Goal: Information Seeking & Learning: Learn about a topic

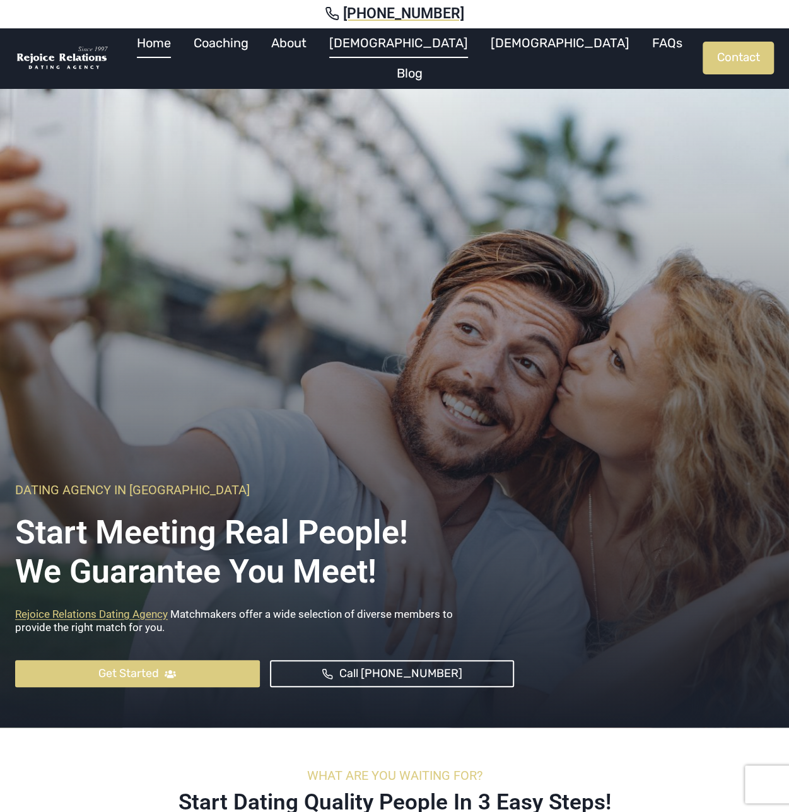
click at [399, 52] on link "[DEMOGRAPHIC_DATA]" at bounding box center [398, 43] width 161 height 30
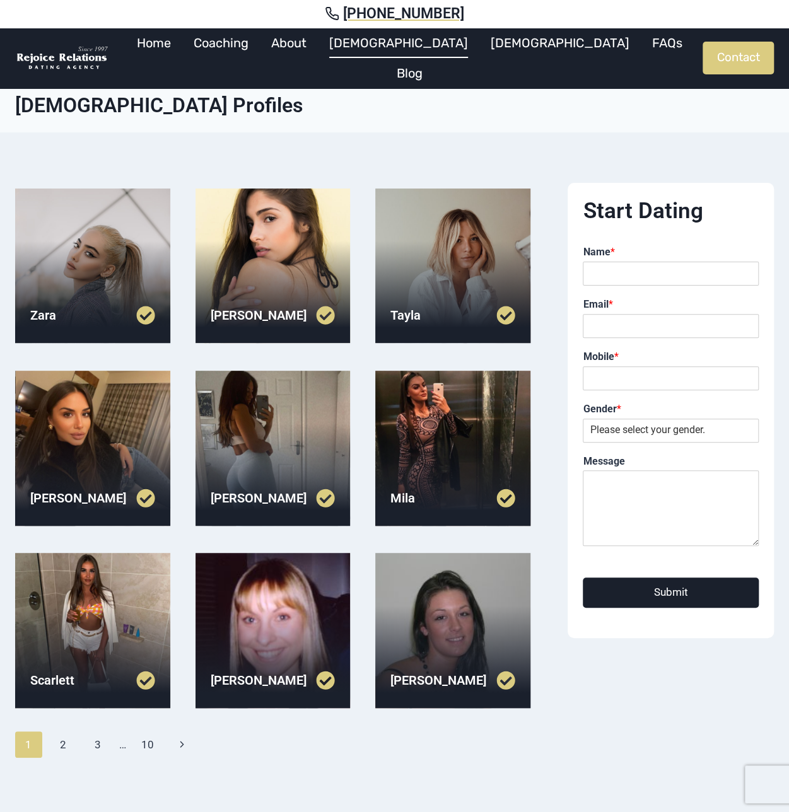
click at [226, 281] on div at bounding box center [273, 266] width 155 height 155
click at [135, 205] on div at bounding box center [92, 266] width 155 height 155
click at [416, 248] on div at bounding box center [452, 266] width 155 height 155
click at [479, 56] on link "[DEMOGRAPHIC_DATA]" at bounding box center [559, 43] width 161 height 30
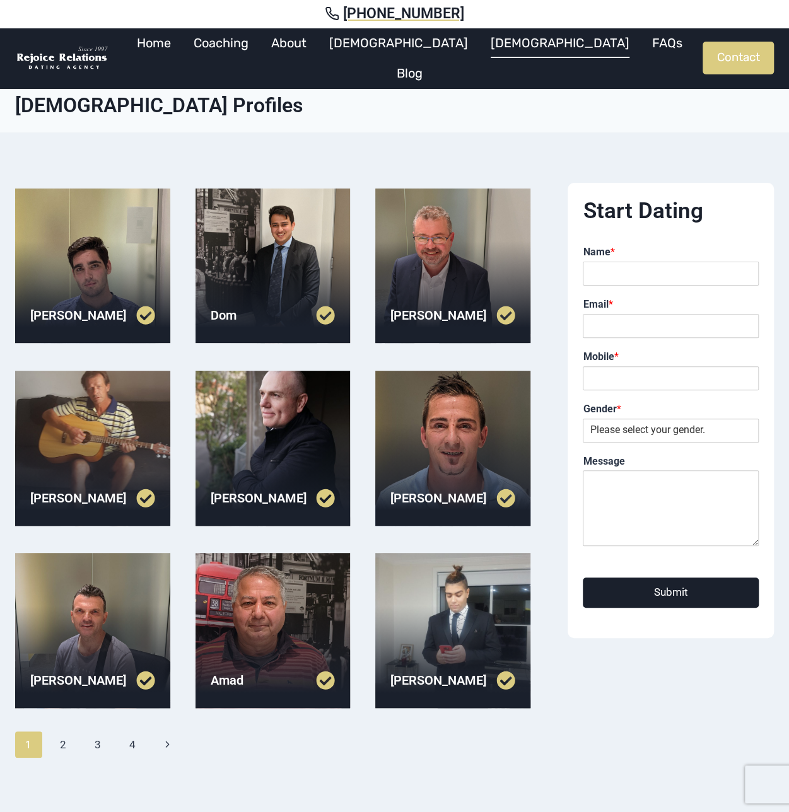
click at [57, 272] on div at bounding box center [92, 266] width 155 height 155
click at [401, 476] on div "[PERSON_NAME]" at bounding box center [452, 498] width 155 height 49
click at [401, 470] on div at bounding box center [452, 448] width 155 height 155
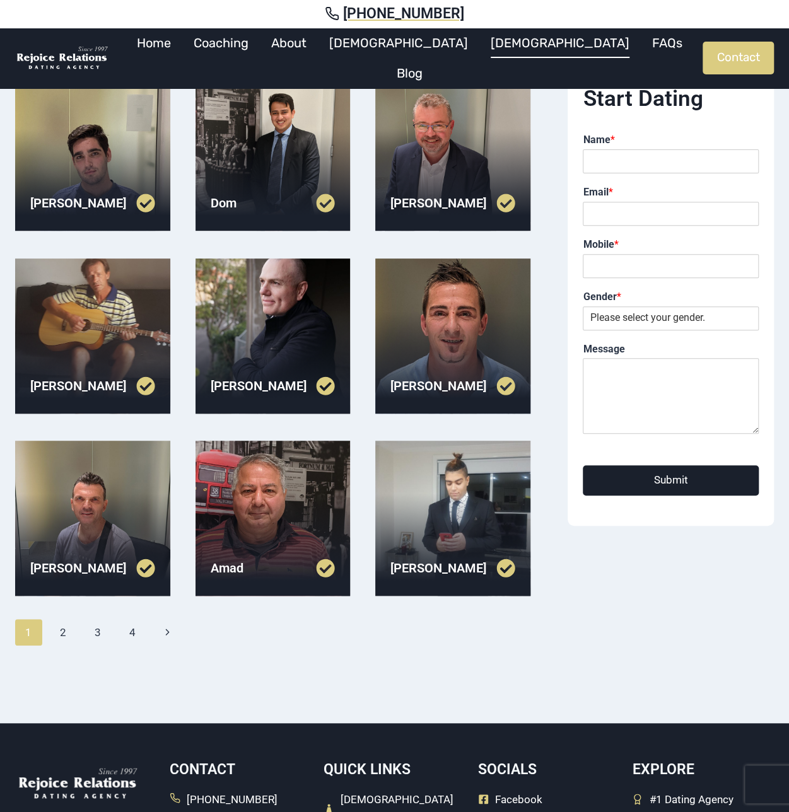
scroll to position [189, 0]
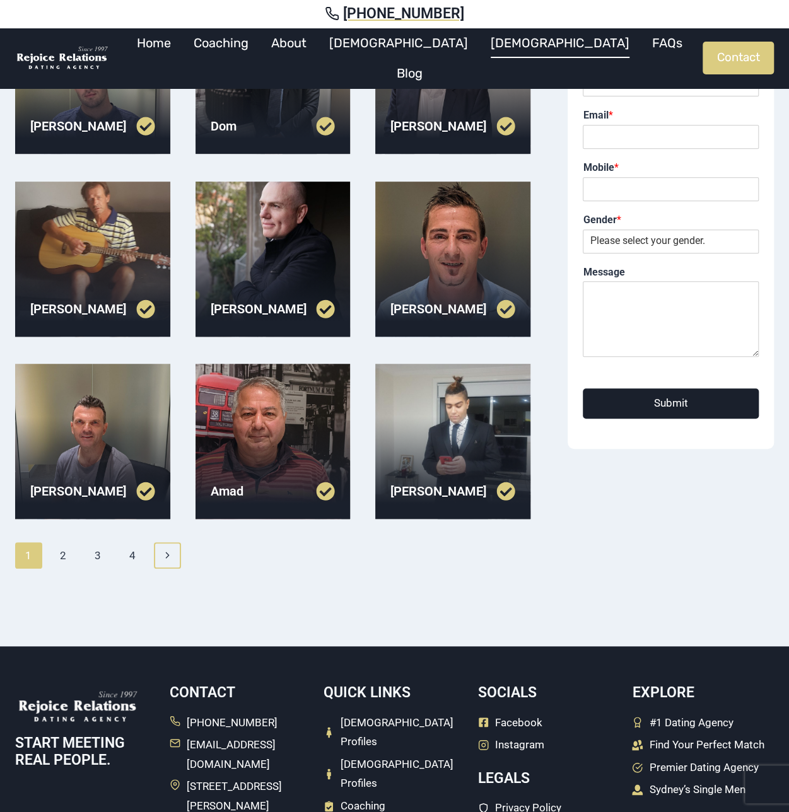
click at [171, 554] on icon "Next" at bounding box center [167, 555] width 11 height 11
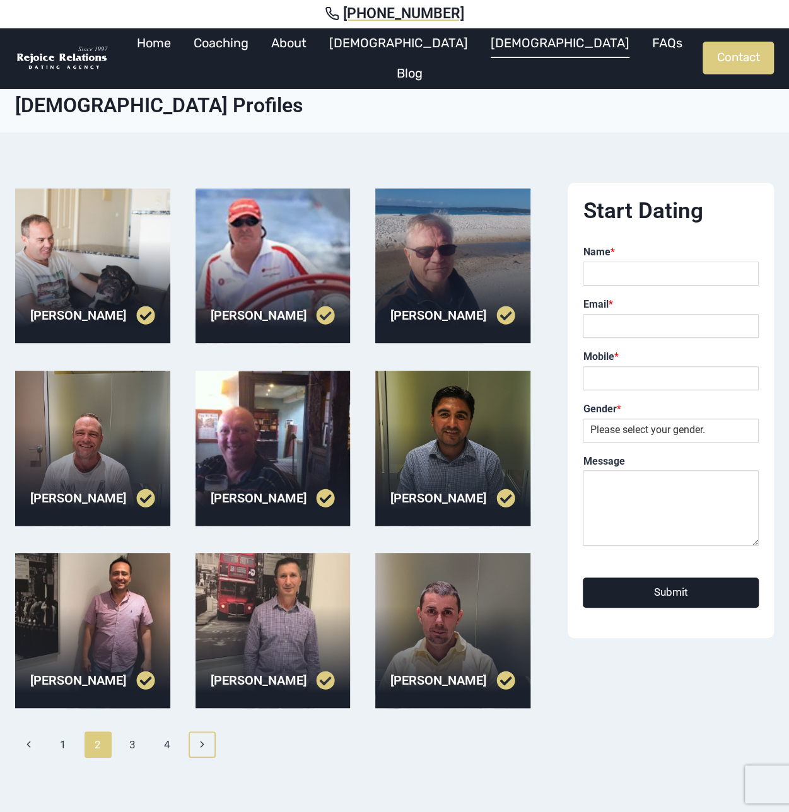
click at [200, 747] on icon "Next" at bounding box center [202, 744] width 11 height 11
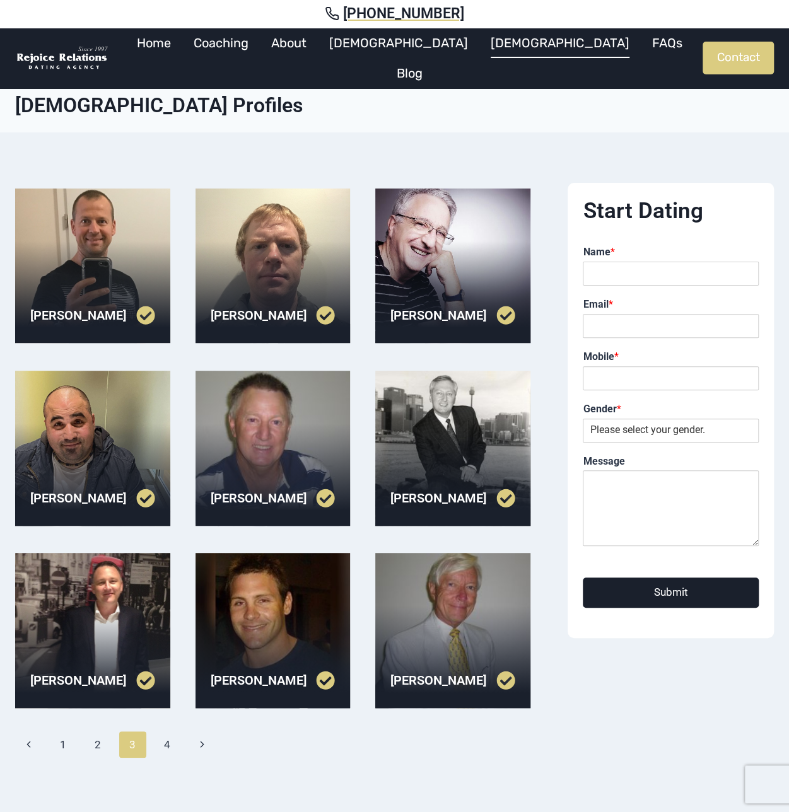
click at [237, 677] on link at bounding box center [242, 680] width 62 height 19
click at [205, 747] on icon "Next" at bounding box center [202, 744] width 11 height 11
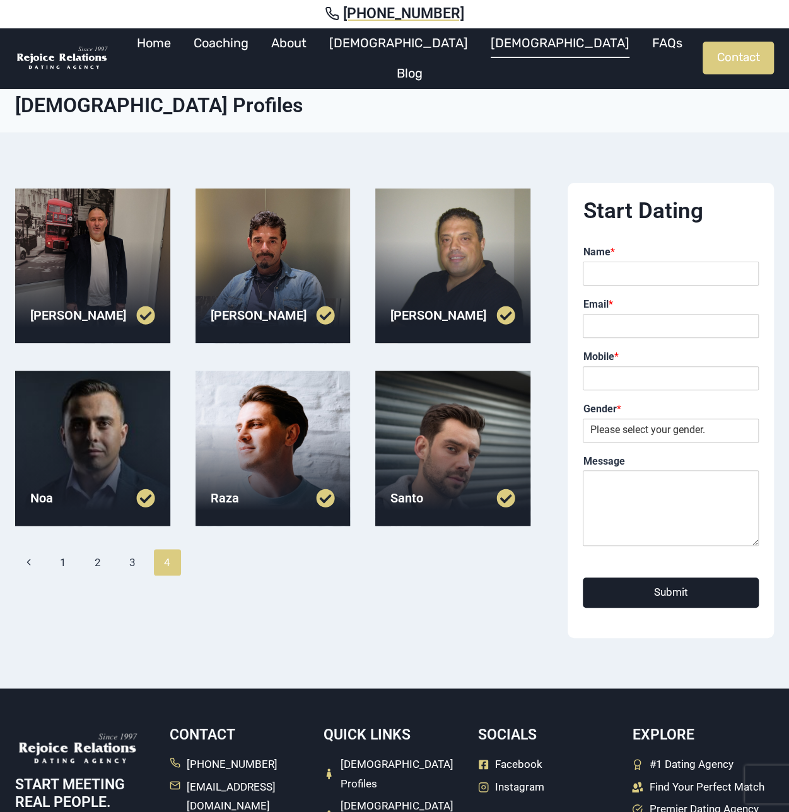
click at [224, 451] on div at bounding box center [273, 448] width 155 height 155
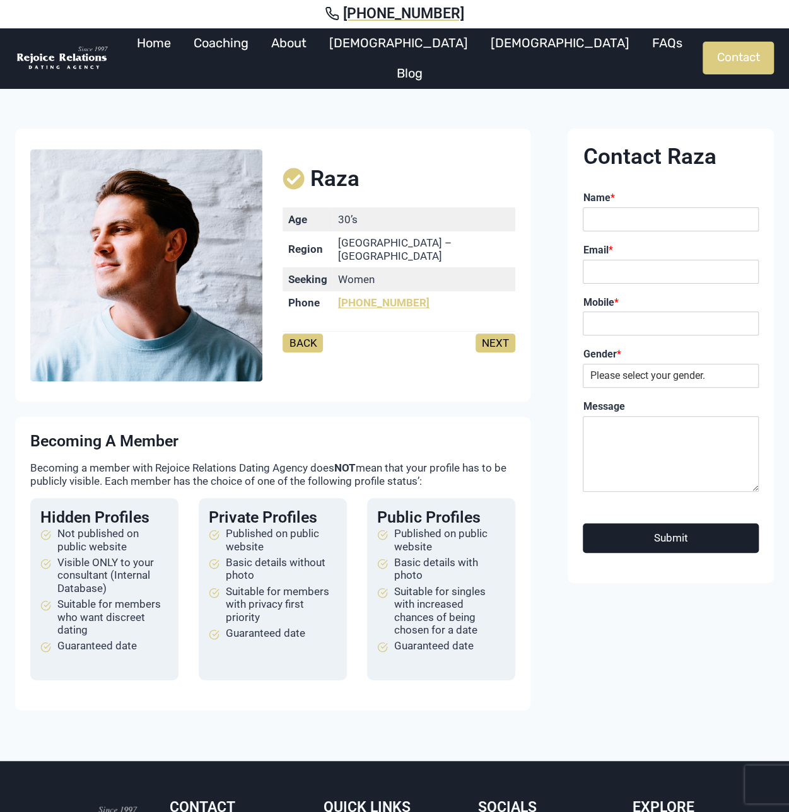
click at [477, 340] on link "NEXT" at bounding box center [496, 343] width 40 height 19
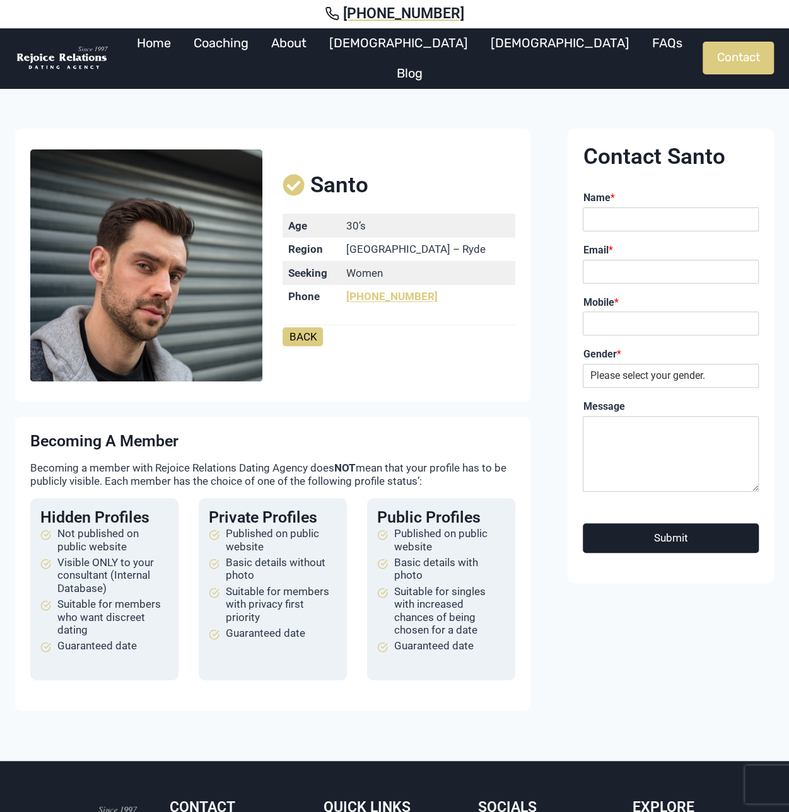
click at [283, 339] on link "BACK" at bounding box center [303, 336] width 40 height 19
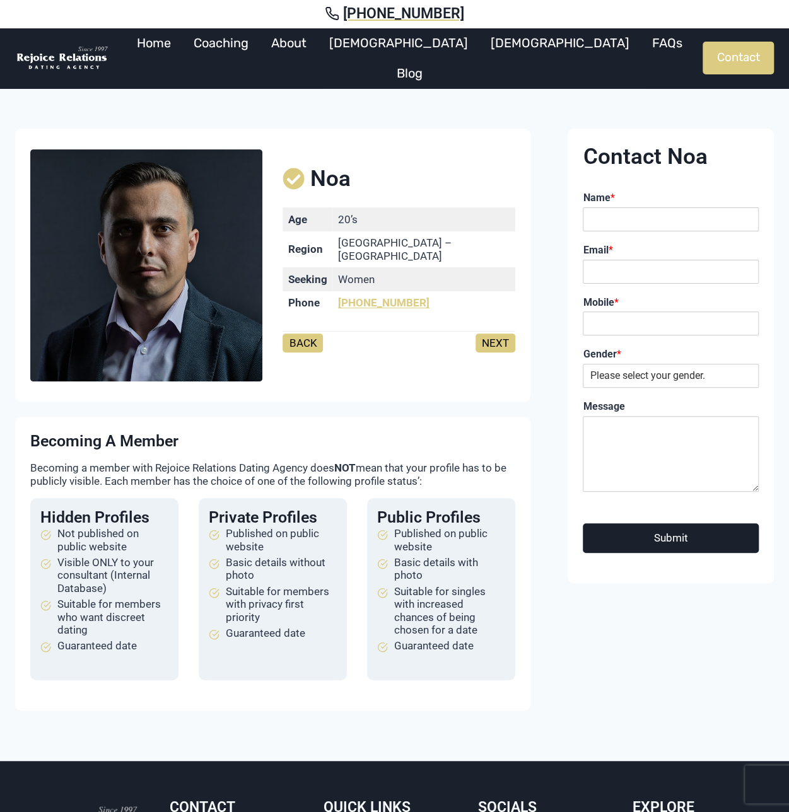
click at [477, 341] on link "NEXT" at bounding box center [496, 343] width 40 height 19
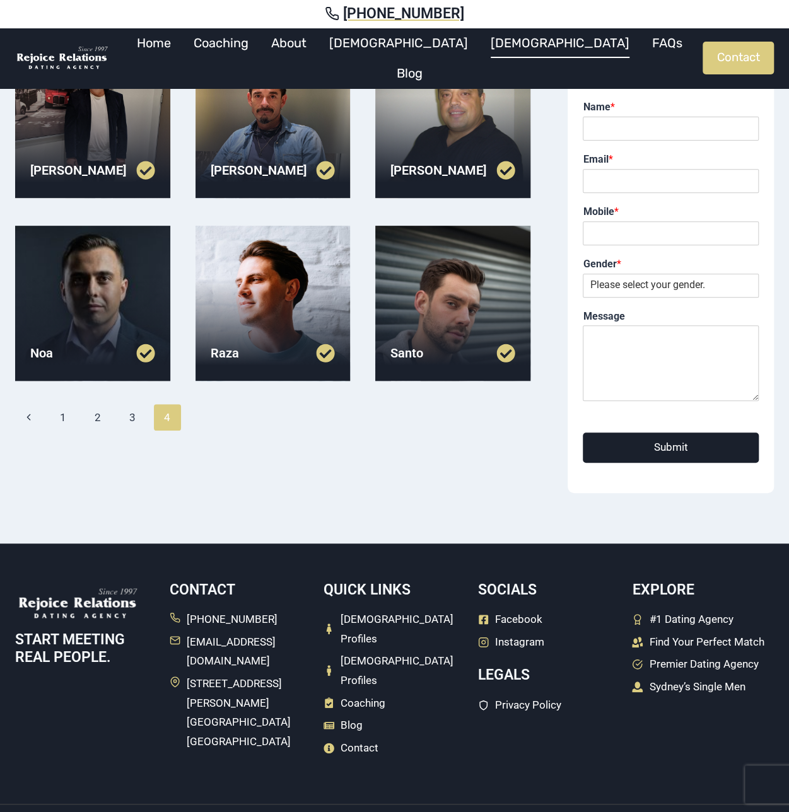
scroll to position [146, 0]
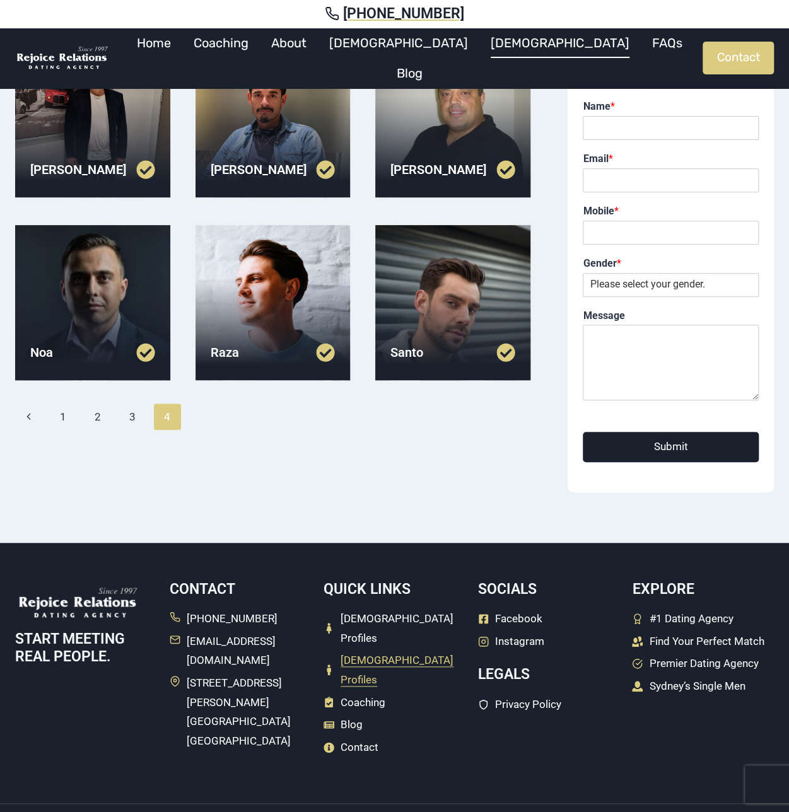
click at [358, 651] on span "[DEMOGRAPHIC_DATA] Profiles" at bounding box center [403, 670] width 125 height 38
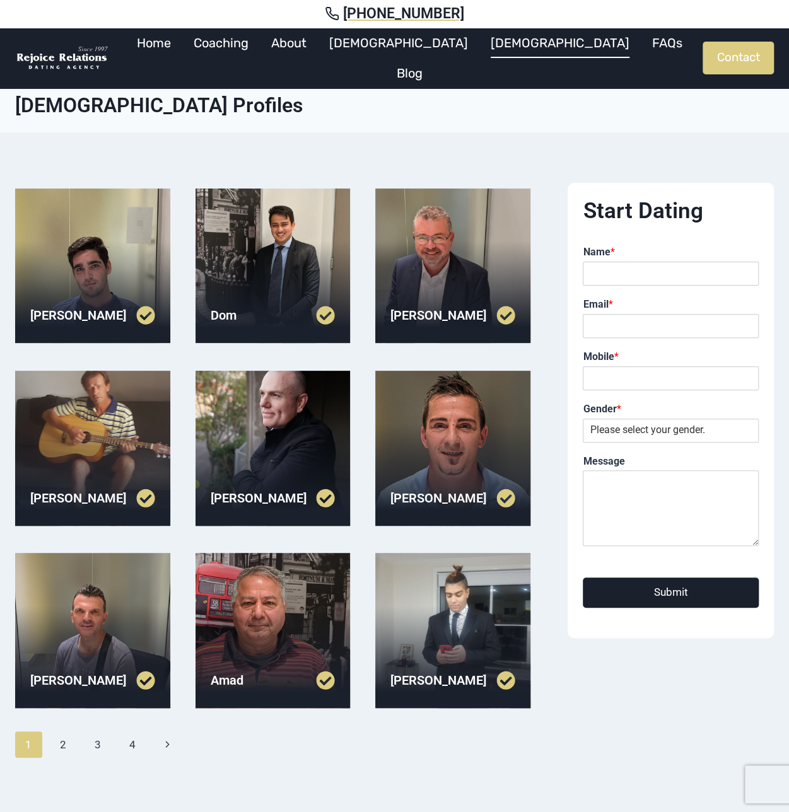
scroll to position [293, 0]
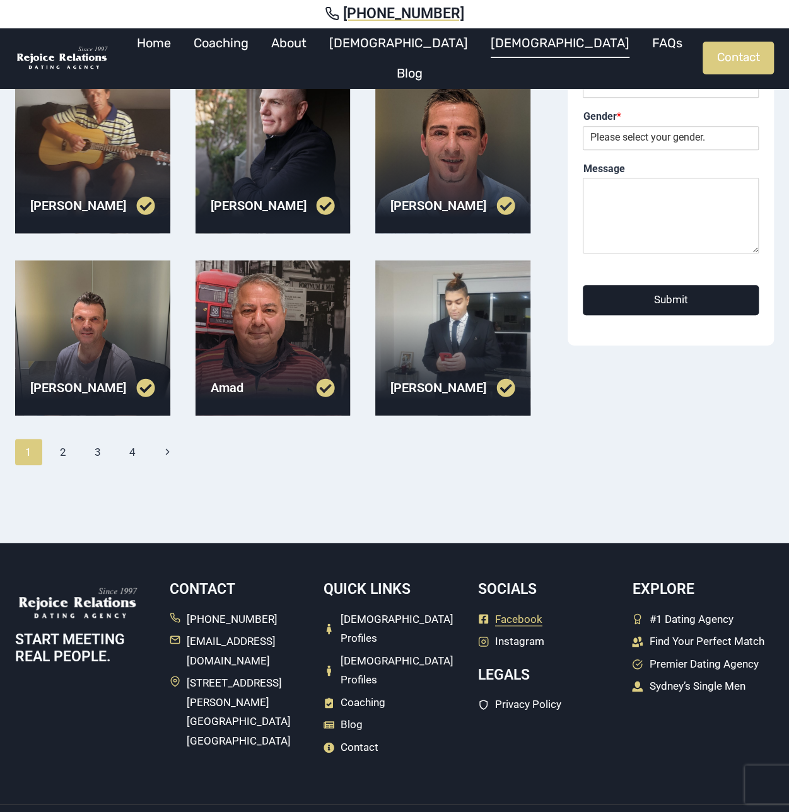
click at [505, 619] on span "Facebook" at bounding box center [518, 620] width 47 height 20
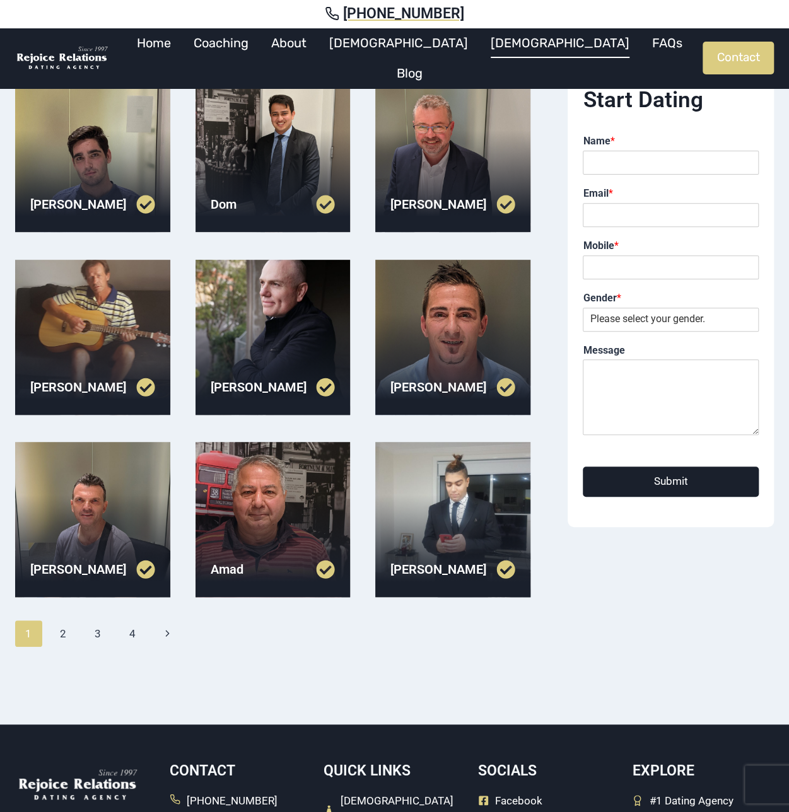
scroll to position [40, 0]
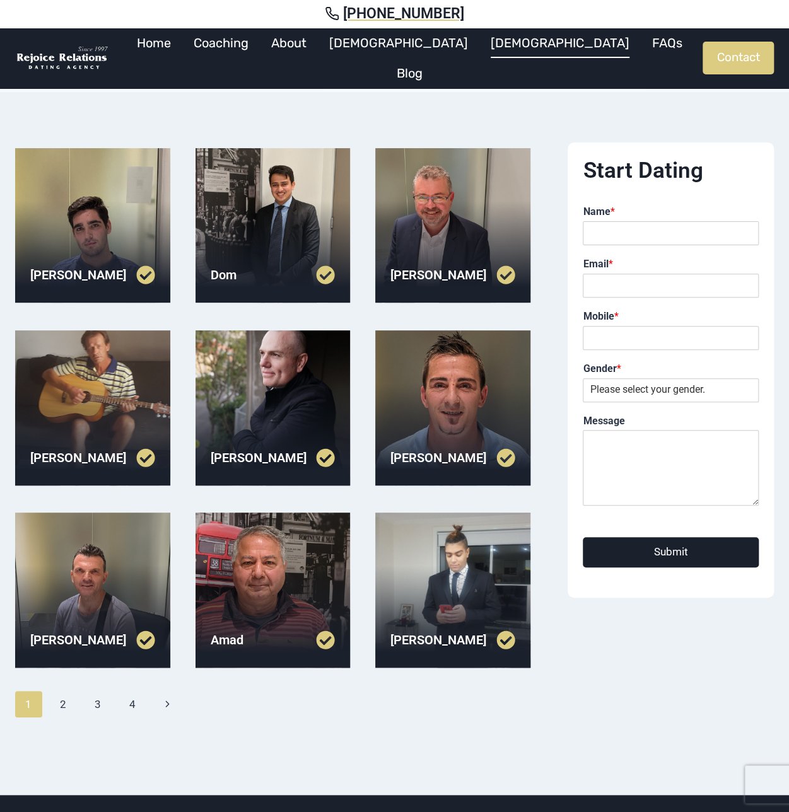
click at [126, 243] on div at bounding box center [92, 225] width 155 height 155
